Goal: Transaction & Acquisition: Obtain resource

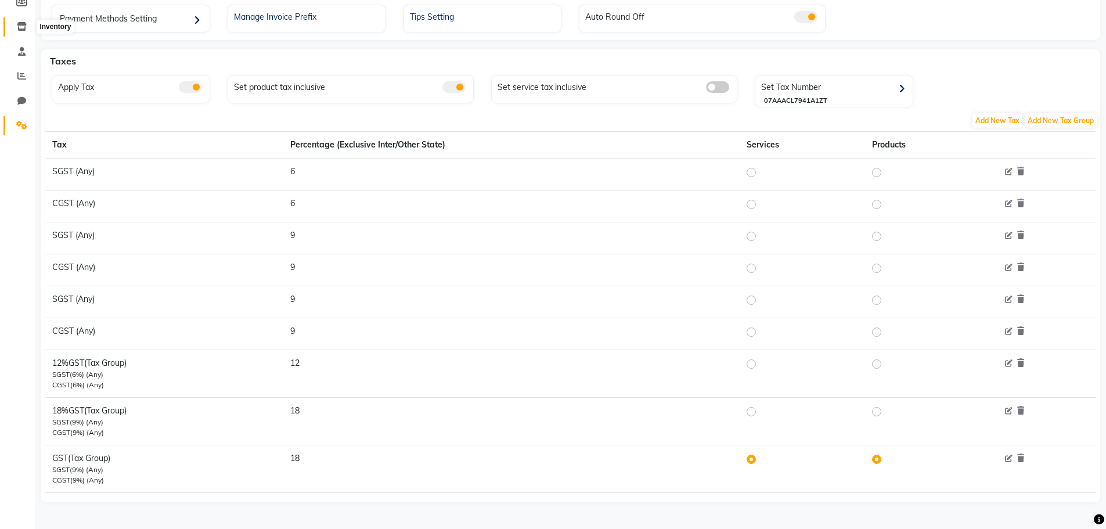
click at [18, 22] on icon at bounding box center [22, 26] width 10 height 9
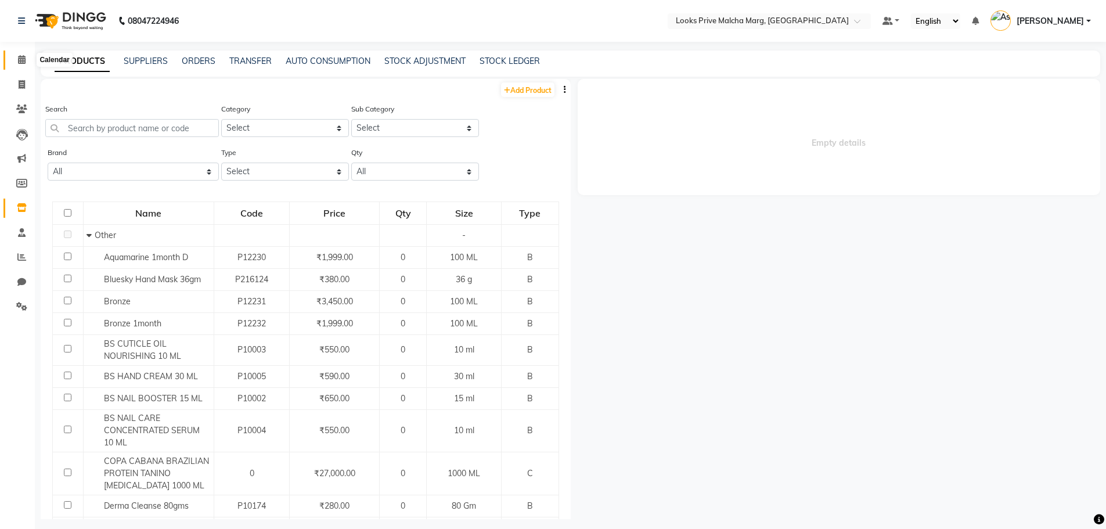
click at [25, 57] on icon at bounding box center [22, 59] width 8 height 9
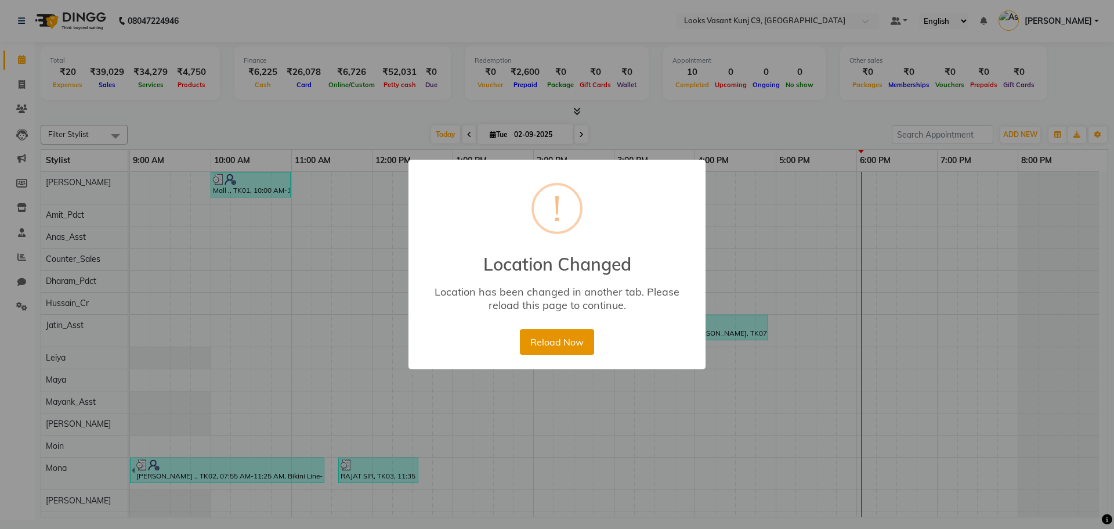
click at [576, 347] on button "Reload Now" at bounding box center [557, 342] width 74 height 26
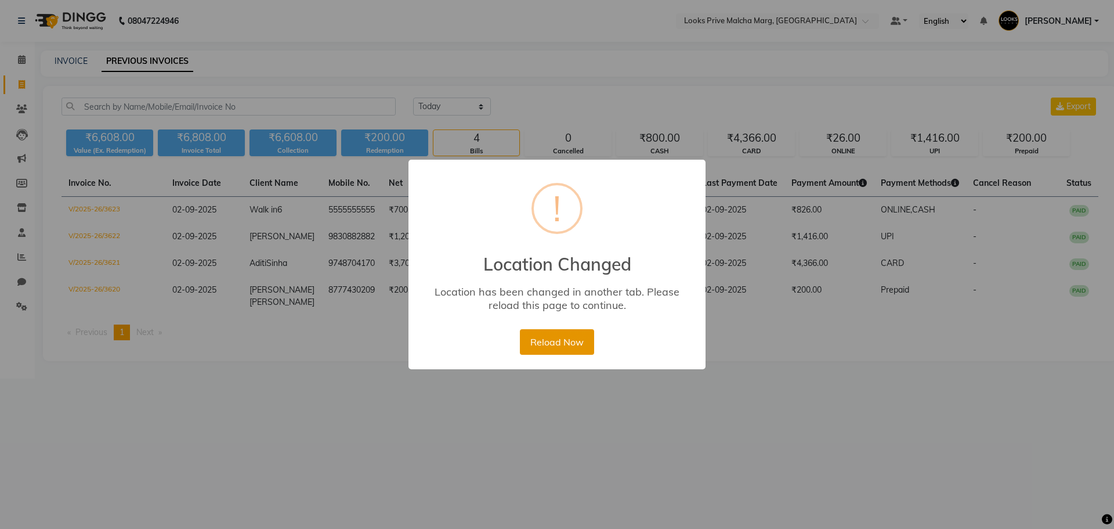
click at [554, 343] on button "Reload Now" at bounding box center [557, 342] width 74 height 26
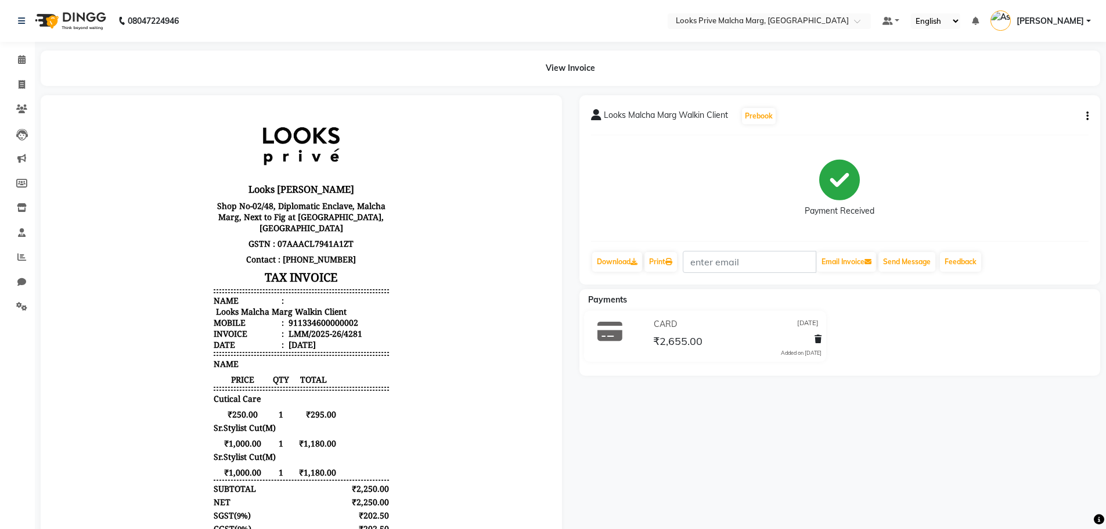
click at [757, 30] on nav "08047224946 Select Location × Looks Prive Malcha Marg, [GEOGRAPHIC_DATA] Defaul…" at bounding box center [553, 21] width 1106 height 42
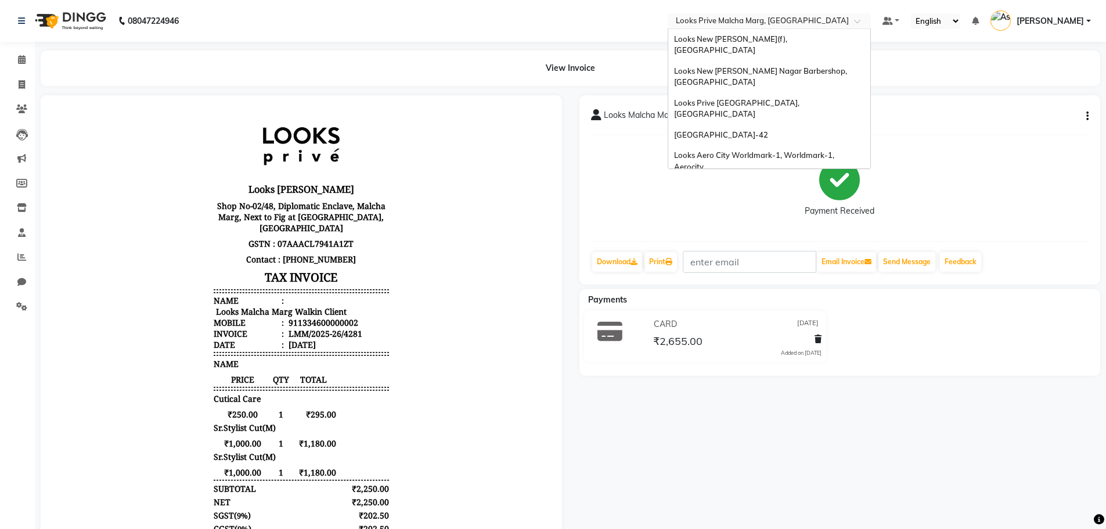
click at [758, 17] on input "text" at bounding box center [757, 22] width 168 height 12
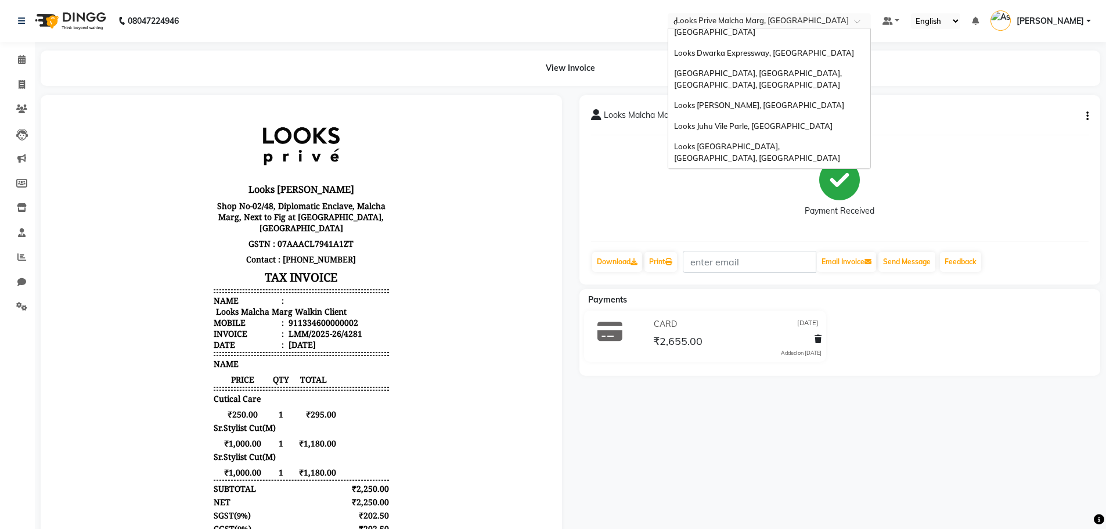
scroll to position [259, 0]
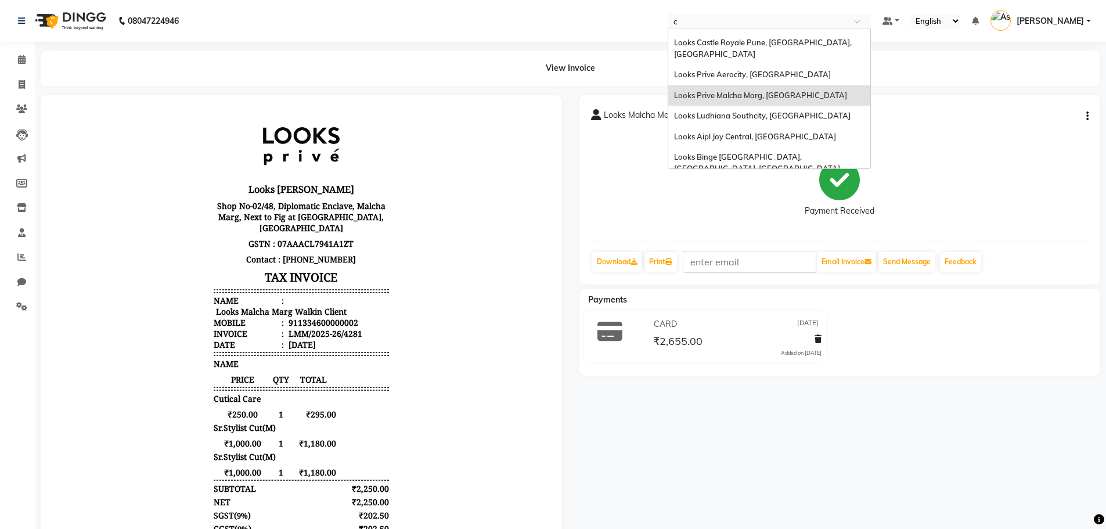
type input "c9"
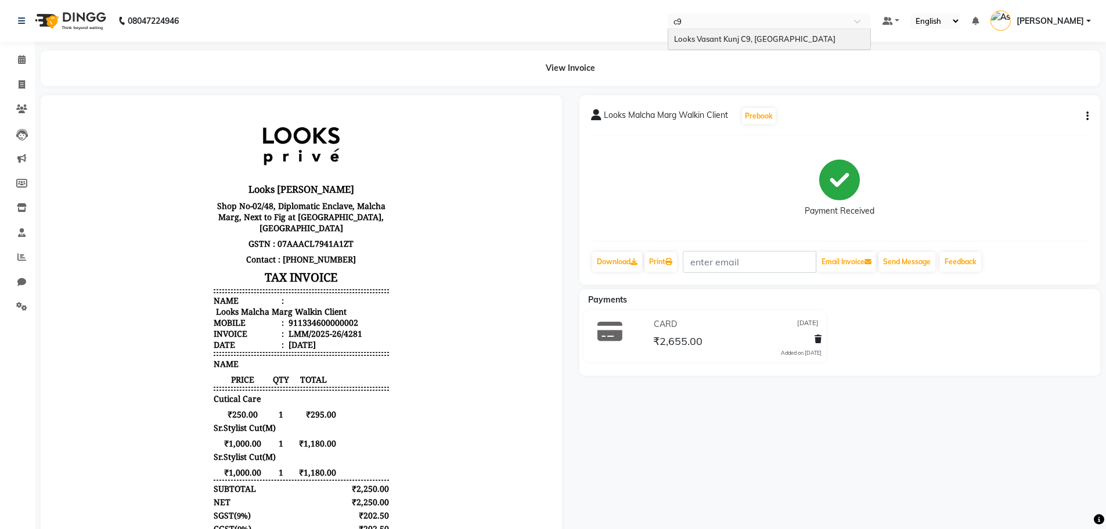
click at [776, 39] on div "Looks Vasant Kunj C9, [GEOGRAPHIC_DATA]" at bounding box center [769, 39] width 202 height 21
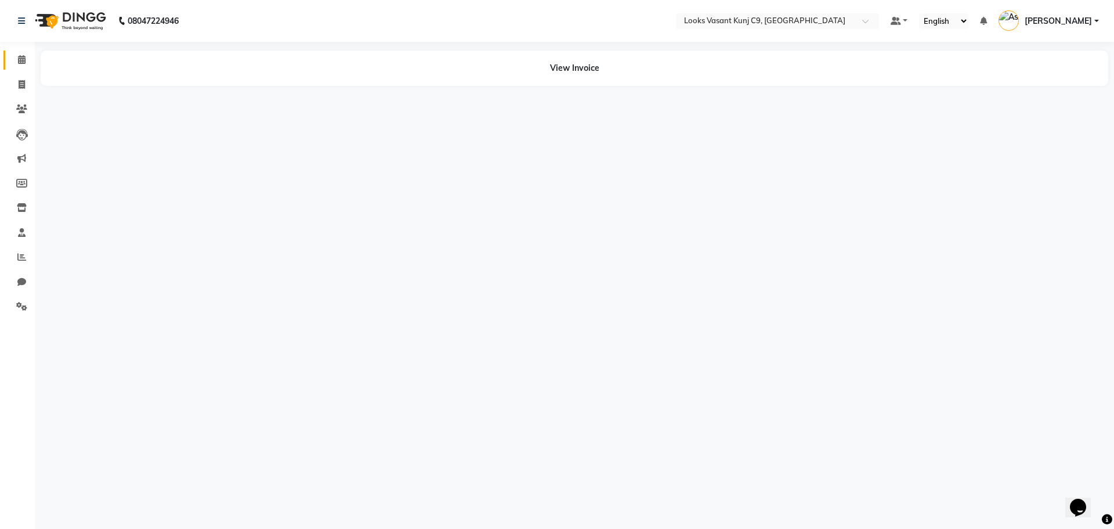
click at [16, 52] on link "Calendar" at bounding box center [17, 59] width 28 height 19
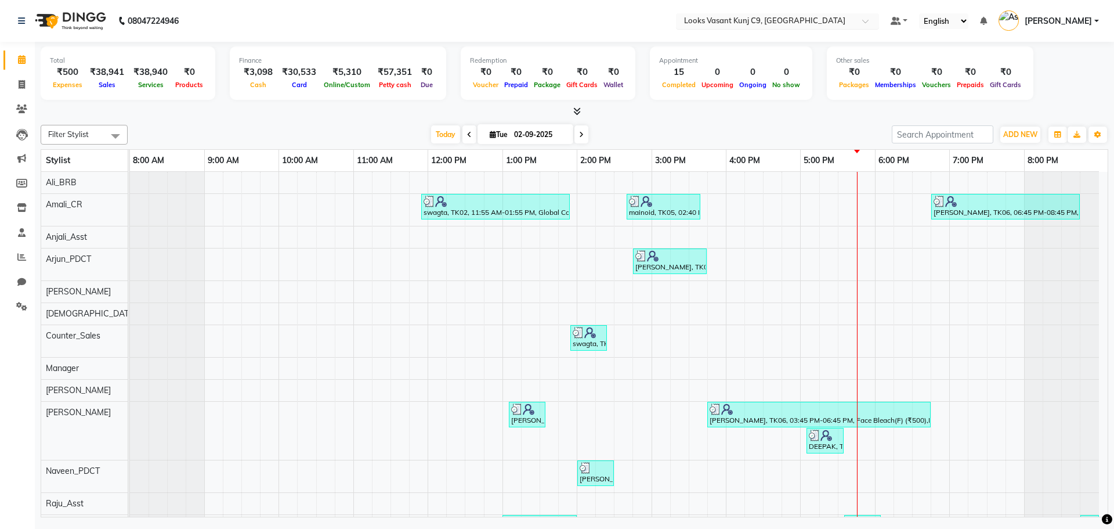
click at [748, 20] on input "text" at bounding box center [766, 22] width 168 height 12
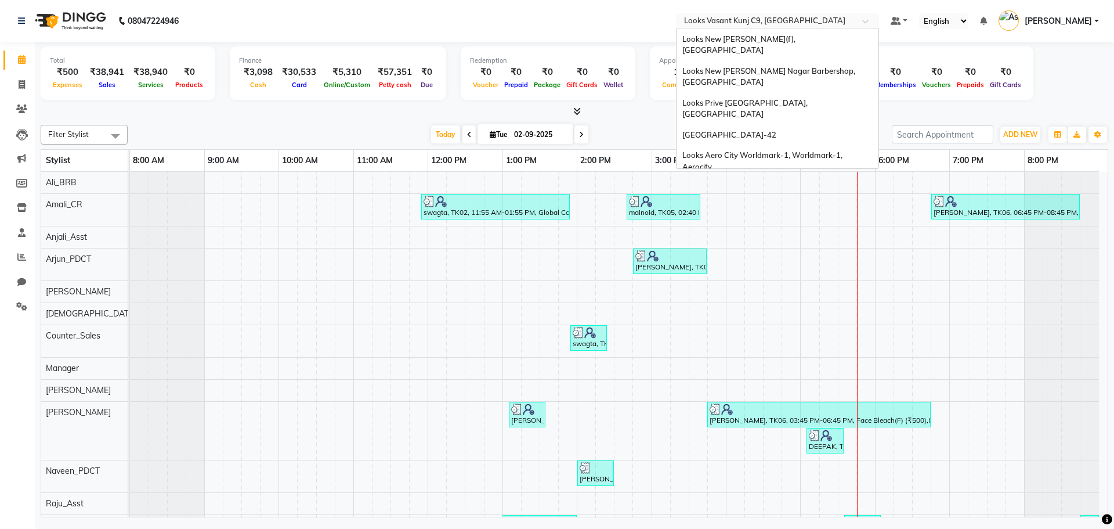
scroll to position [1165, 0]
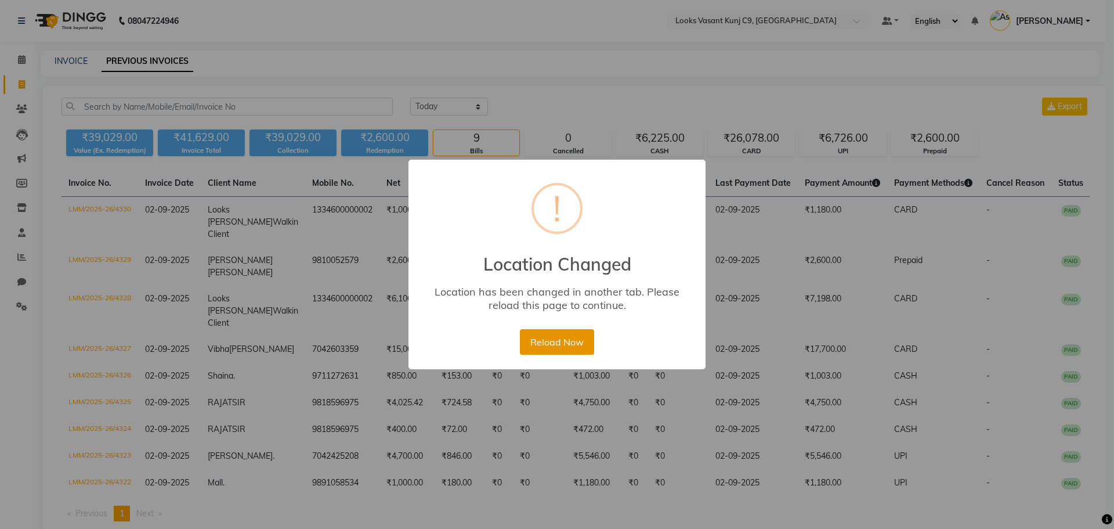
click at [549, 343] on button "Reload Now" at bounding box center [557, 342] width 74 height 26
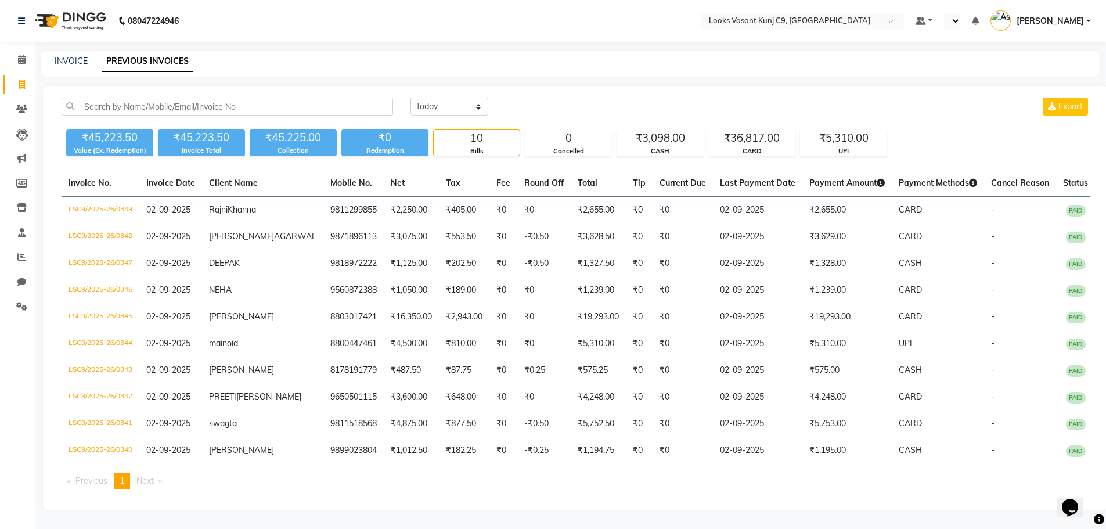
select select "en"
click at [761, 16] on input "text" at bounding box center [757, 22] width 168 height 12
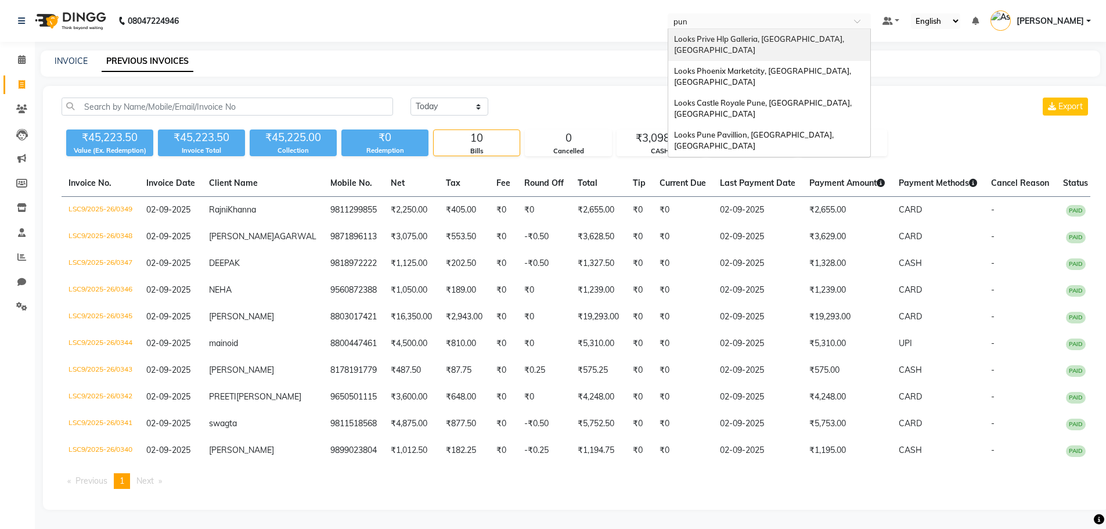
click at [743, 21] on input "pun" at bounding box center [757, 22] width 168 height 12
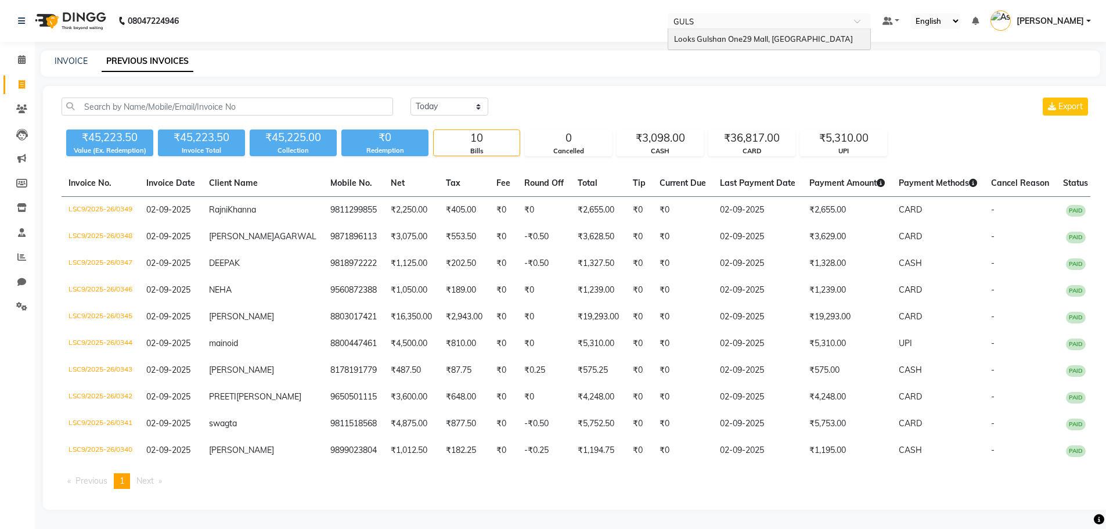
type input "GULSH"
click at [745, 34] on span "Looks Gulshan One29 Mall, [GEOGRAPHIC_DATA]" at bounding box center [763, 38] width 179 height 9
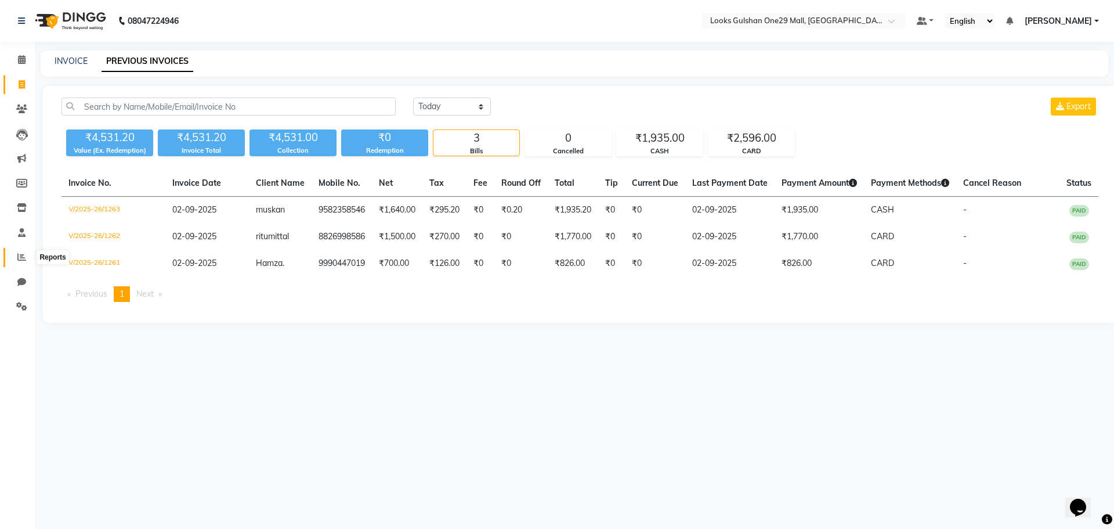
click at [20, 260] on icon at bounding box center [21, 256] width 9 height 9
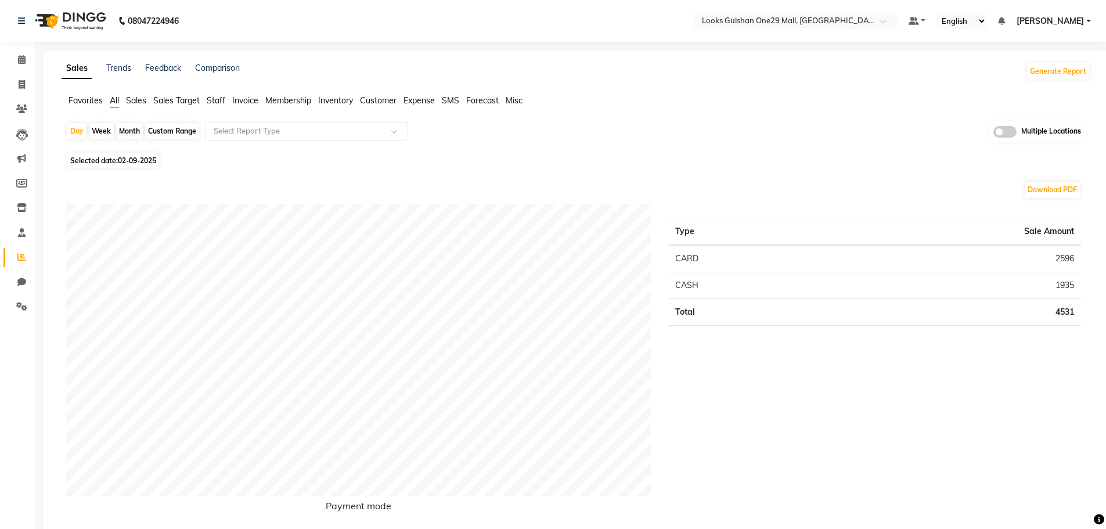
click at [253, 100] on span "Invoice" at bounding box center [245, 100] width 26 height 10
click at [286, 132] on input "text" at bounding box center [294, 131] width 167 height 12
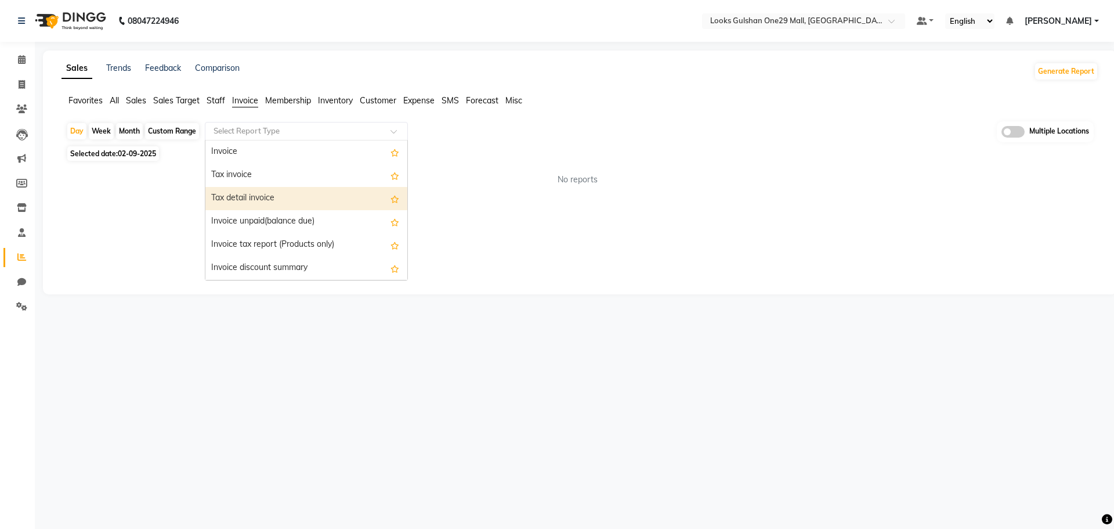
click at [278, 192] on div "Tax detail invoice" at bounding box center [306, 198] width 202 height 23
select select "full_report"
select select "csv"
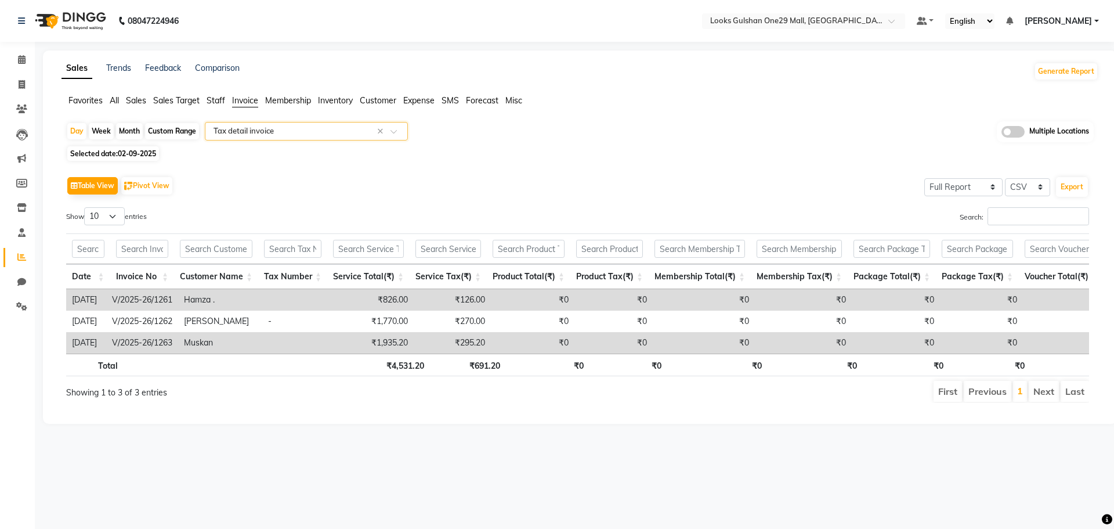
click at [163, 127] on div "Custom Range" at bounding box center [172, 131] width 54 height 16
select select "9"
select select "2025"
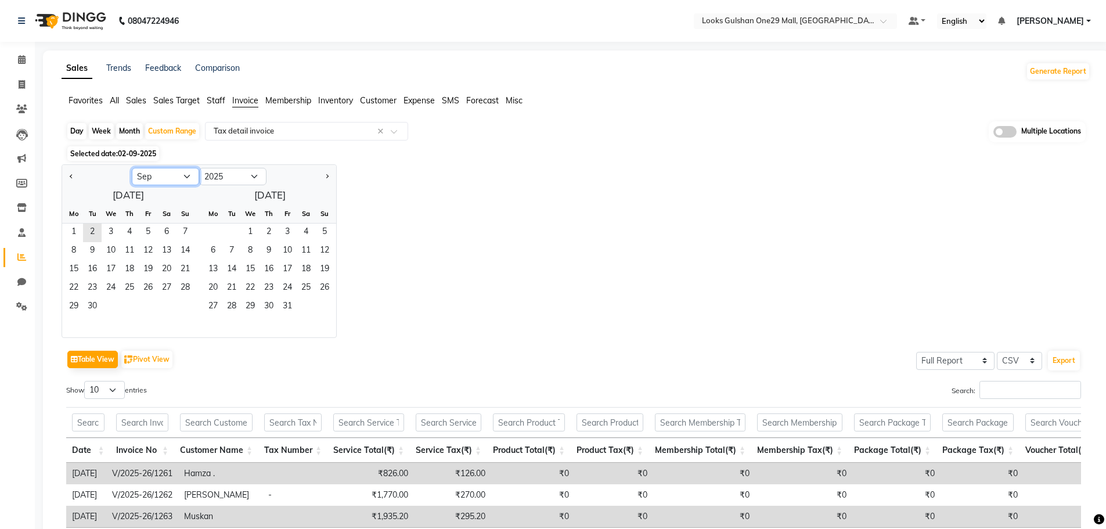
click at [150, 178] on select "Jan Feb Mar Apr May Jun Jul Aug Sep Oct Nov Dec" at bounding box center [165, 176] width 67 height 17
select select "8"
click at [132, 168] on select "Jan Feb Mar Apr May Jun Jul Aug Sep Oct Nov Dec" at bounding box center [165, 176] width 67 height 17
click at [147, 230] on span "1" at bounding box center [148, 232] width 19 height 19
click at [180, 303] on span "31" at bounding box center [185, 307] width 19 height 19
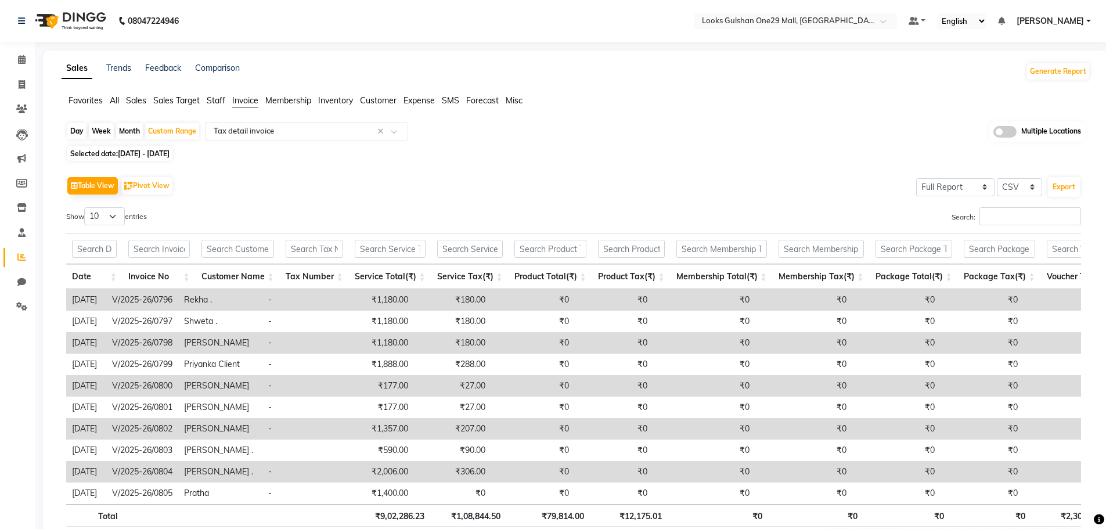
click at [612, 142] on div "Day Week Month Custom Range Select Report Type × Tax detail invoice × Multiple …" at bounding box center [575, 131] width 1019 height 21
click at [1065, 185] on button "Export" at bounding box center [1064, 187] width 32 height 20
